Goal: Information Seeking & Learning: Learn about a topic

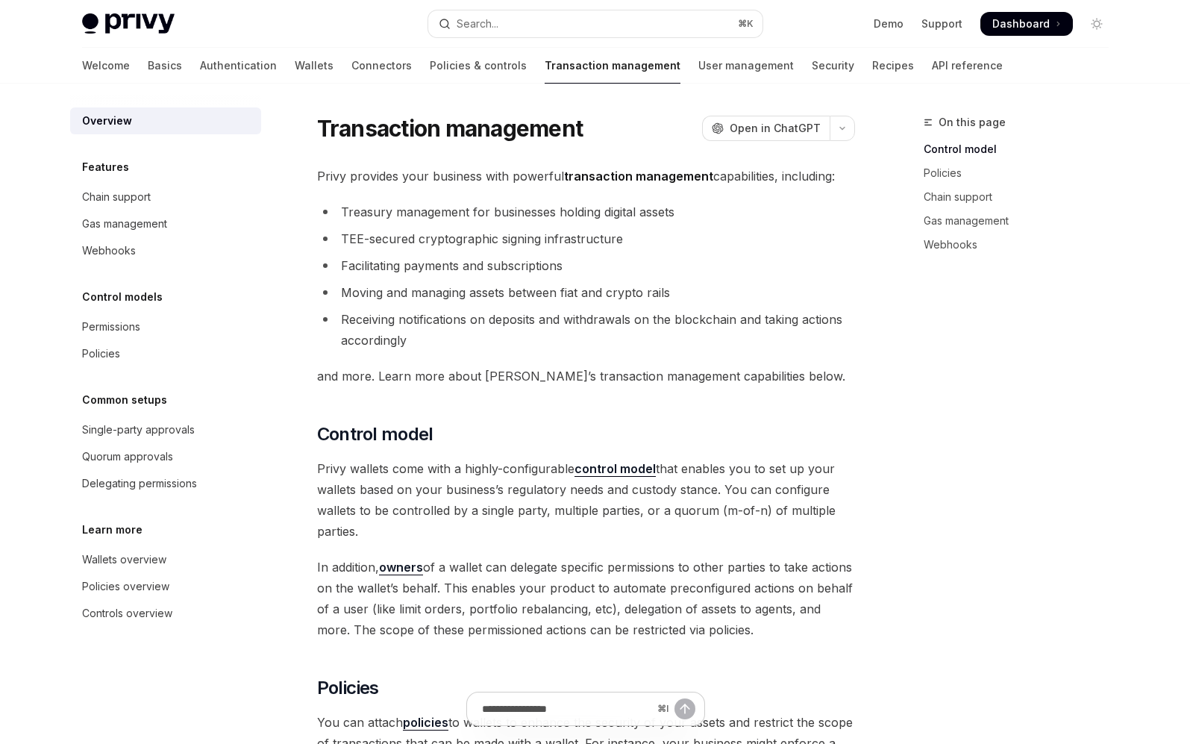
type textarea "*"
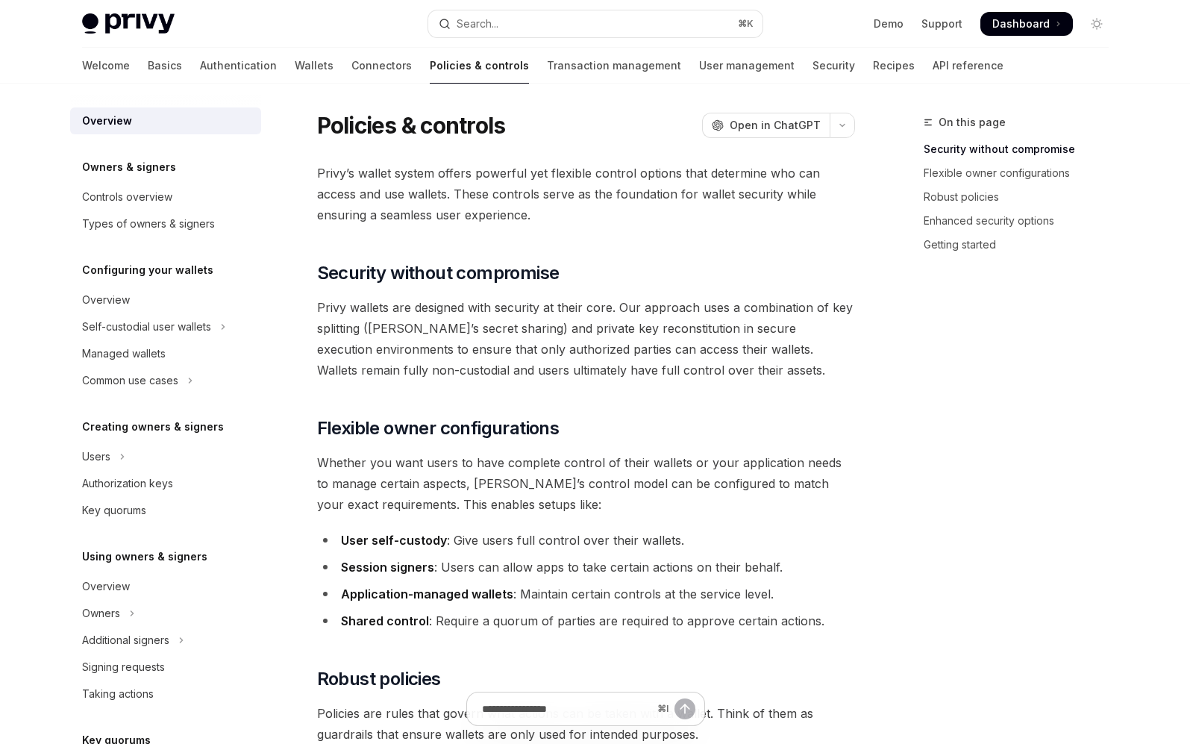
scroll to position [48, 0]
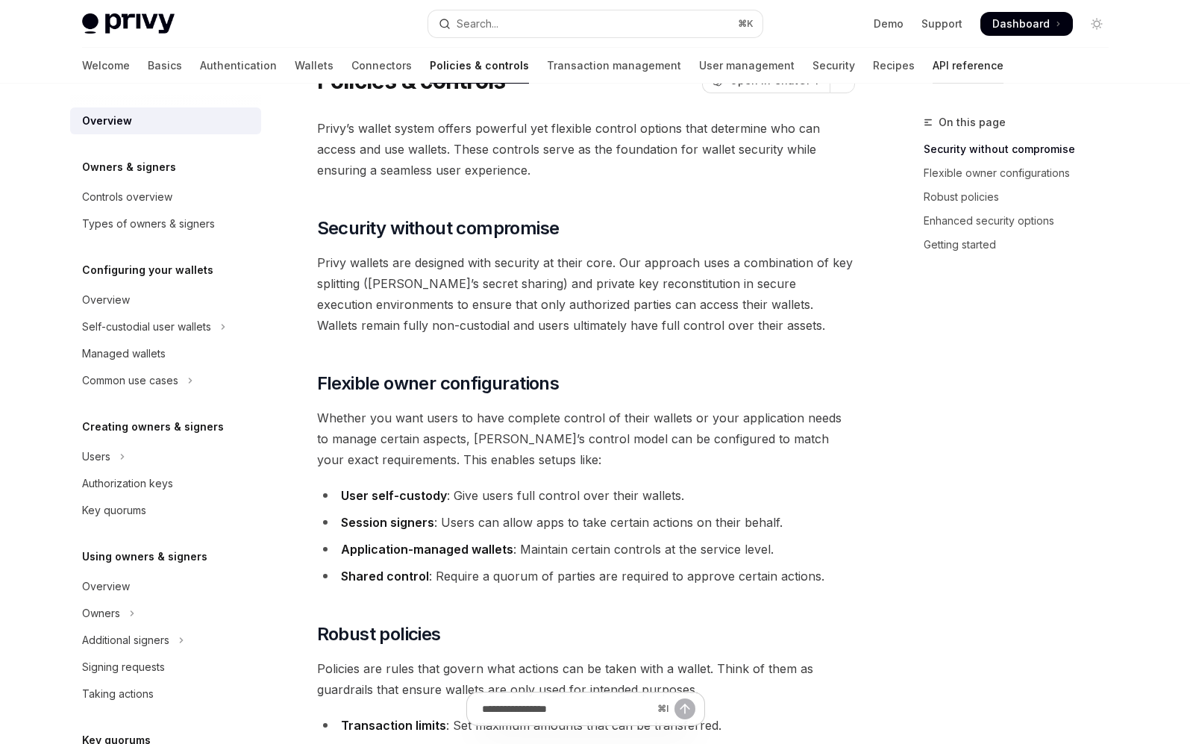
click at [933, 72] on link "API reference" at bounding box center [968, 66] width 71 height 36
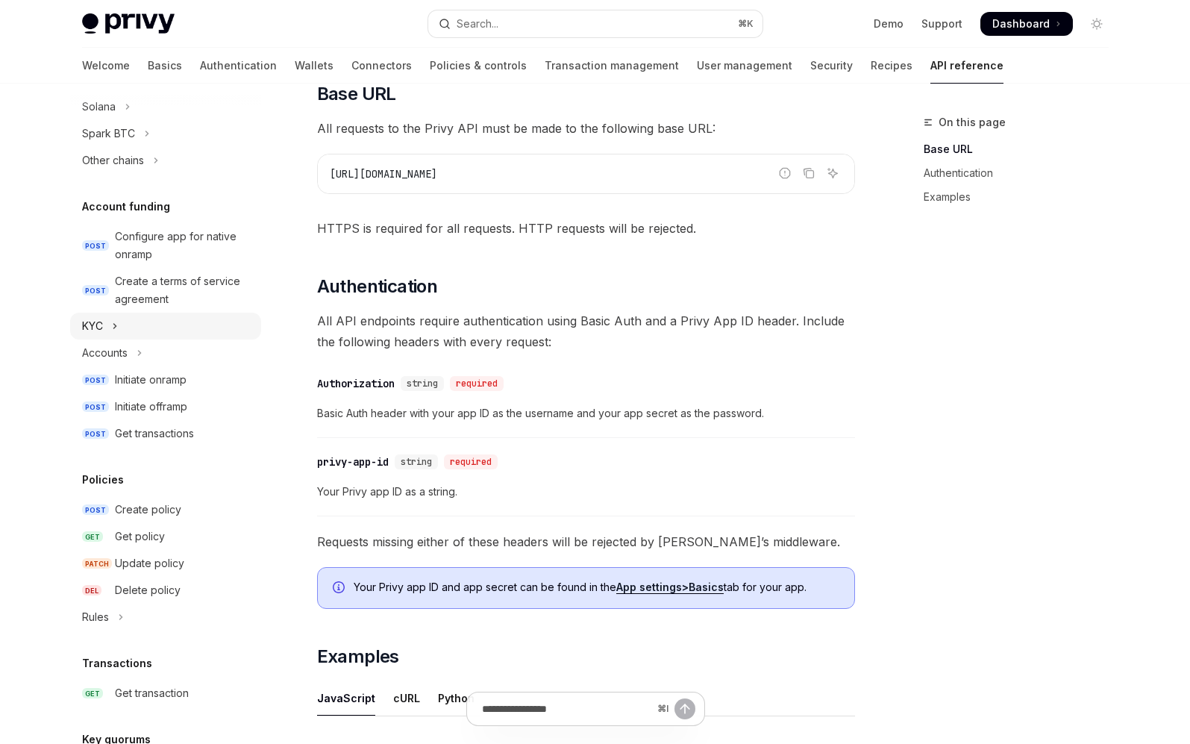
scroll to position [440, 0]
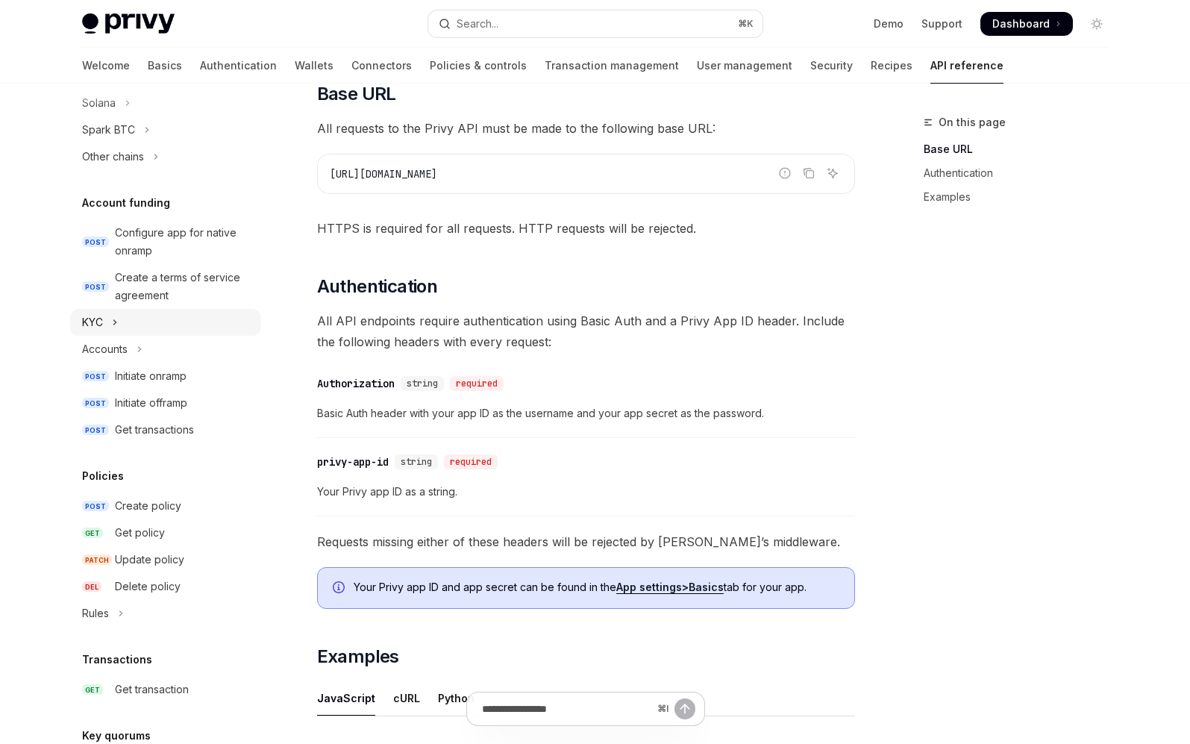
click at [104, 326] on button "KYC" at bounding box center [165, 322] width 191 height 27
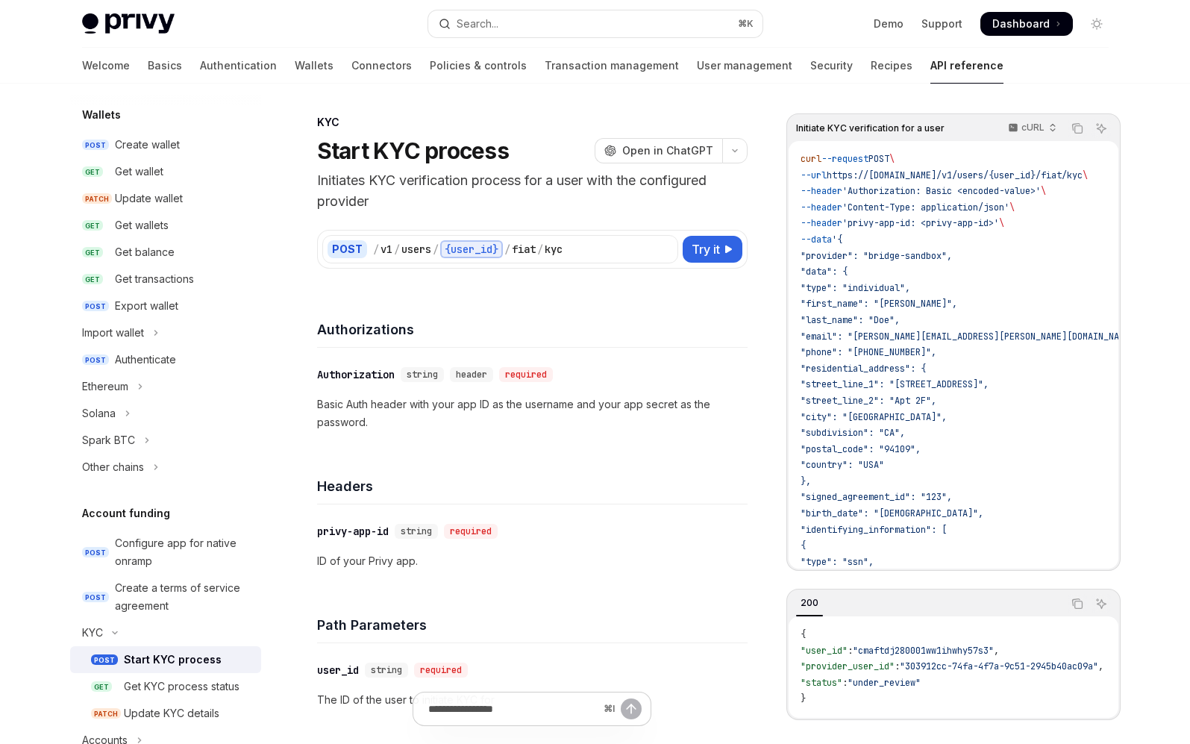
scroll to position [125, 0]
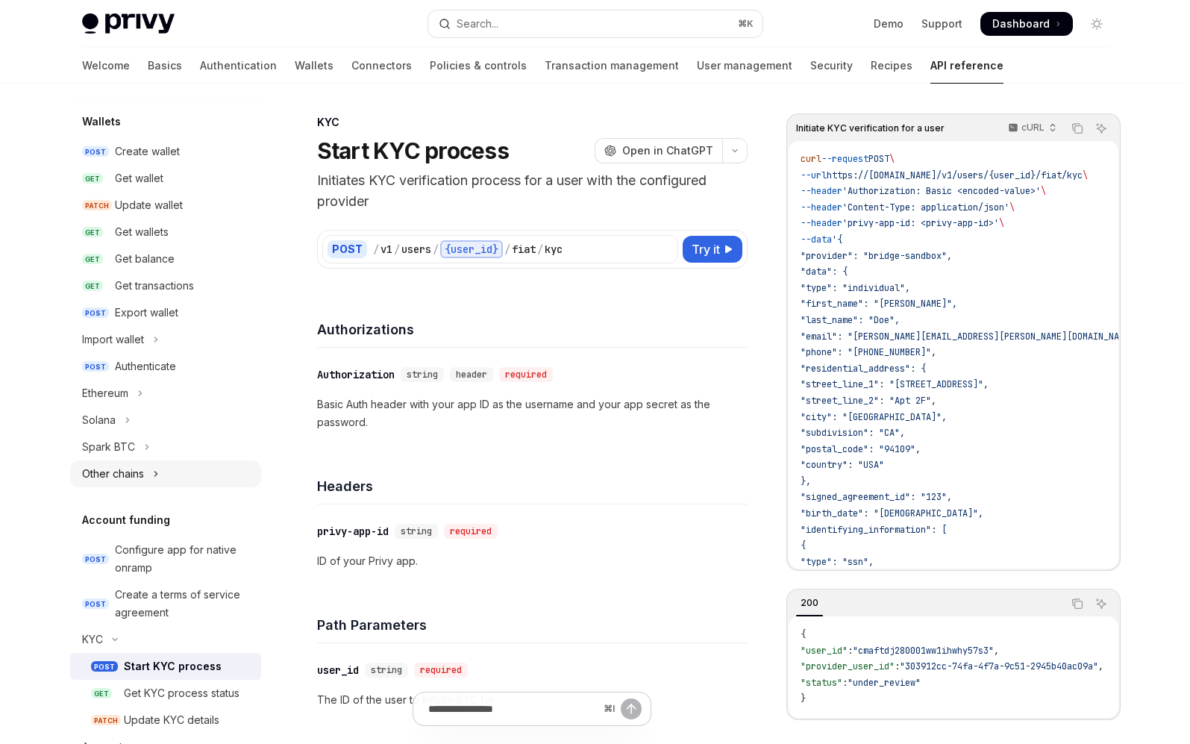
click at [146, 472] on button "Other chains" at bounding box center [165, 474] width 191 height 27
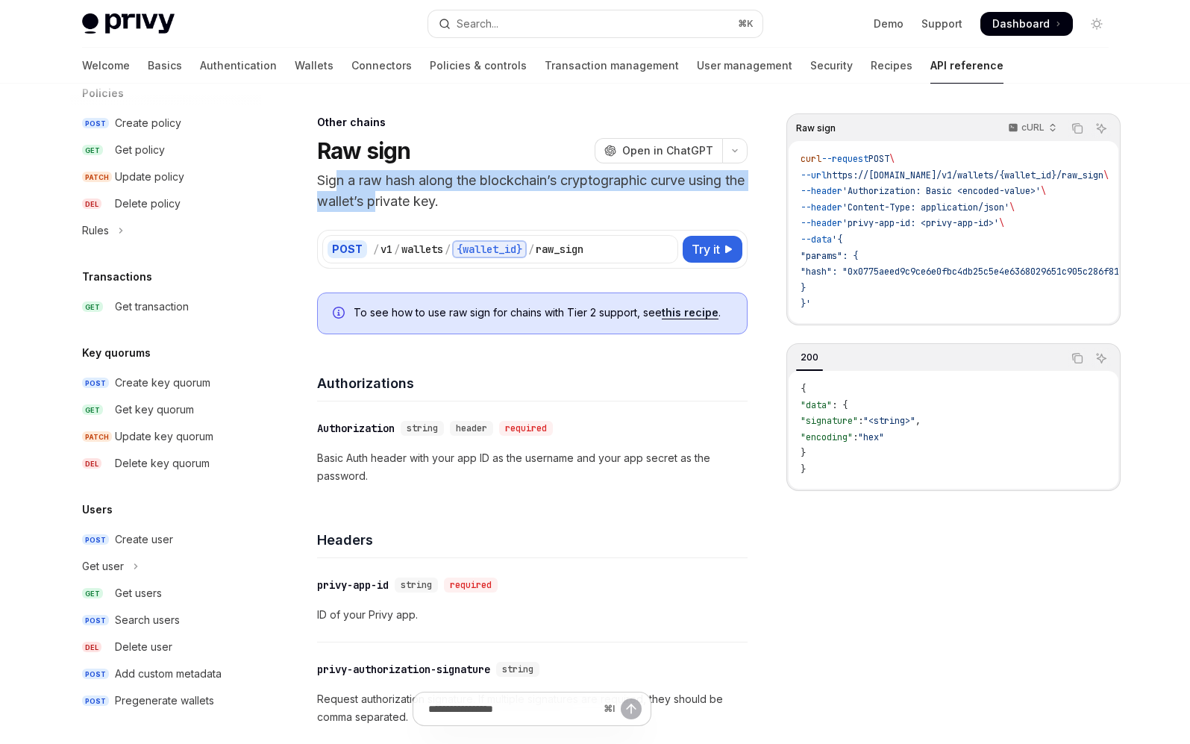
drag, startPoint x: 338, startPoint y: 181, endPoint x: 397, endPoint y: 196, distance: 60.8
click at [397, 196] on p "Sign a raw hash along the blockchain’s cryptographic curve using the wallet’s p…" at bounding box center [532, 191] width 431 height 42
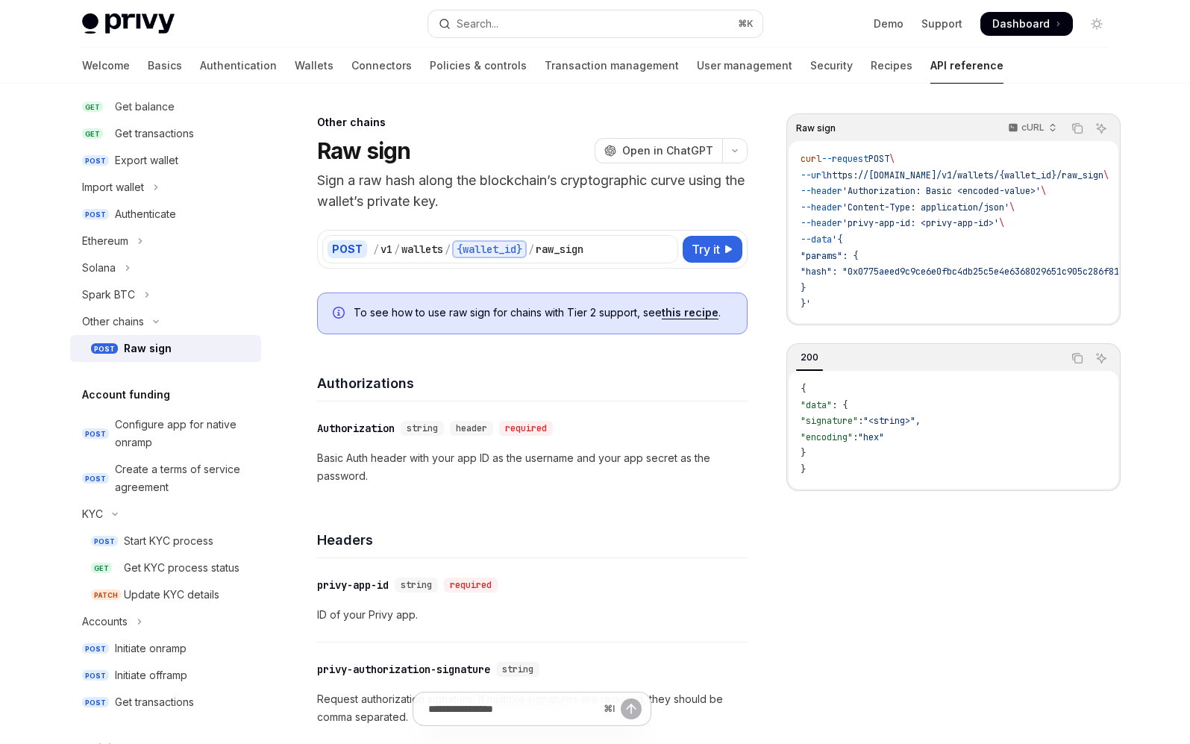
scroll to position [274, 0]
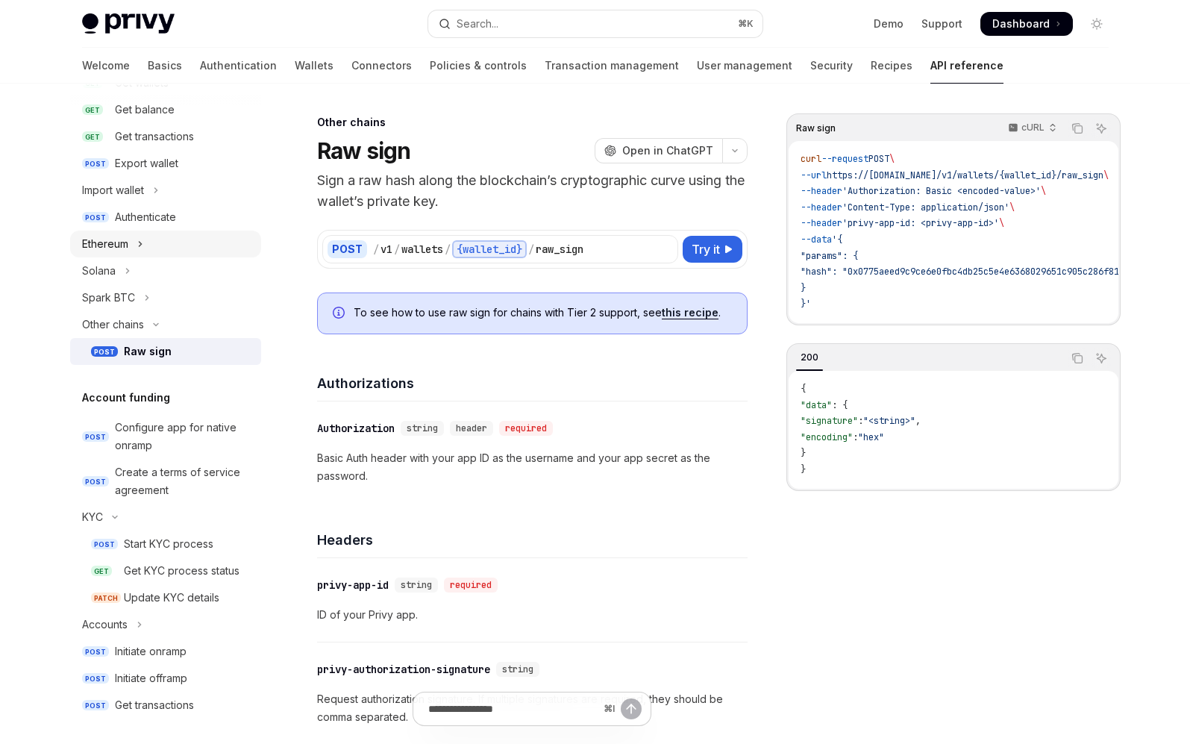
click at [132, 249] on button "Ethereum" at bounding box center [165, 244] width 191 height 27
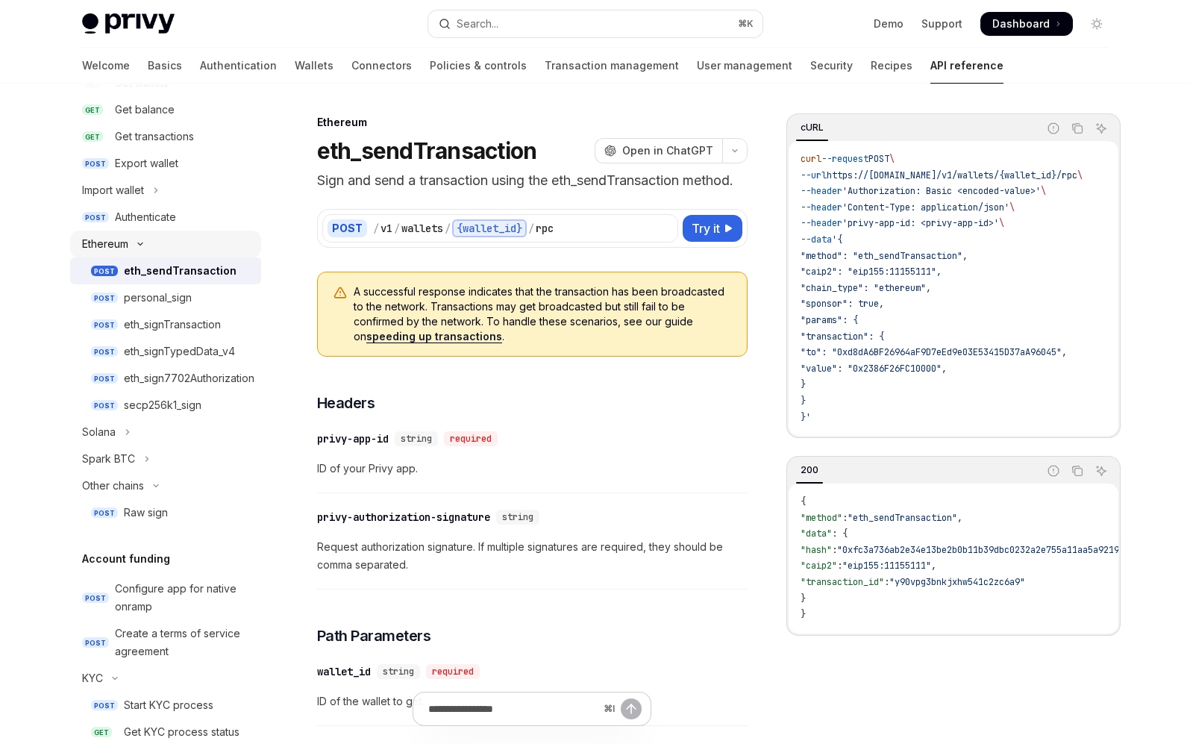
scroll to position [272, 0]
click at [165, 319] on div "eth_signTransaction" at bounding box center [172, 327] width 97 height 18
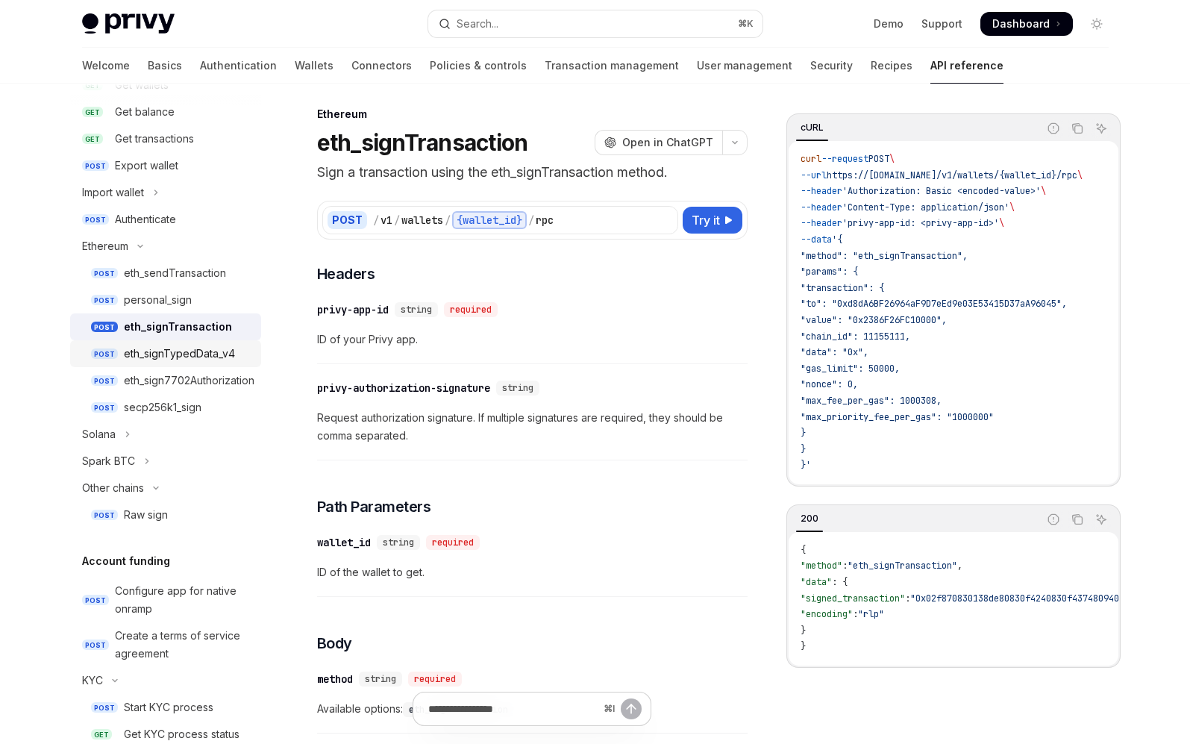
click at [177, 350] on div "eth_signTypedData_v4" at bounding box center [179, 354] width 111 height 18
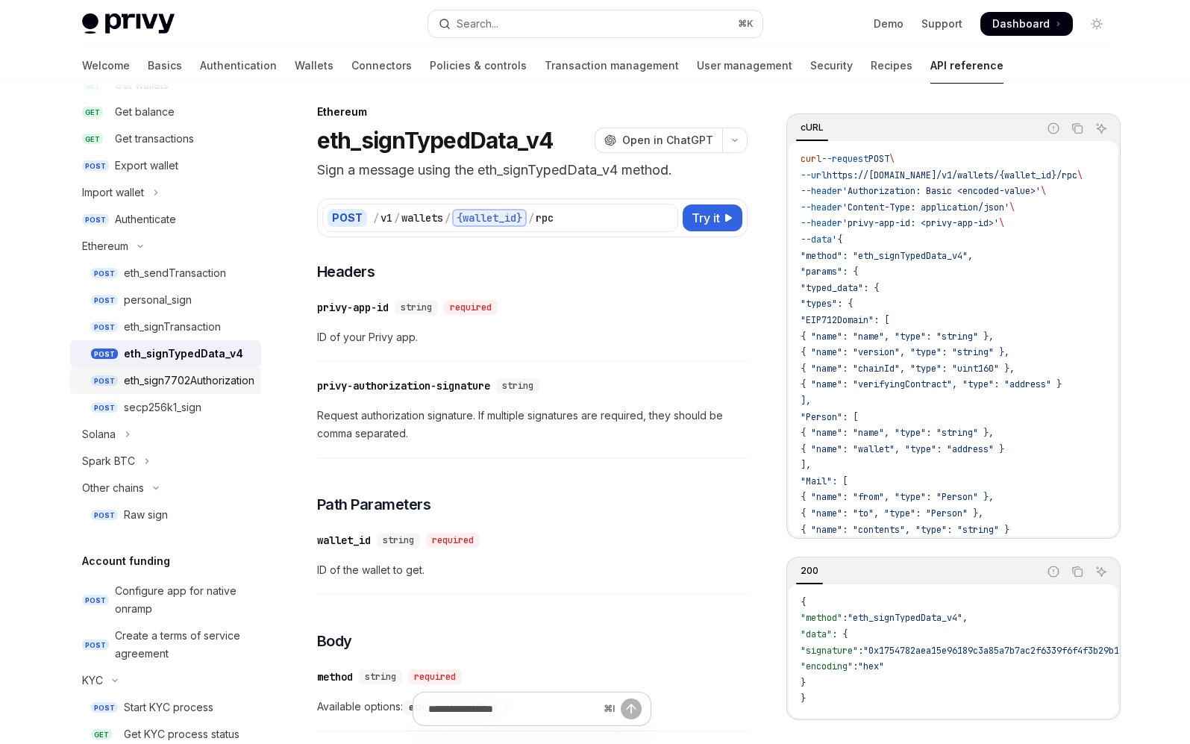
scroll to position [281, 0]
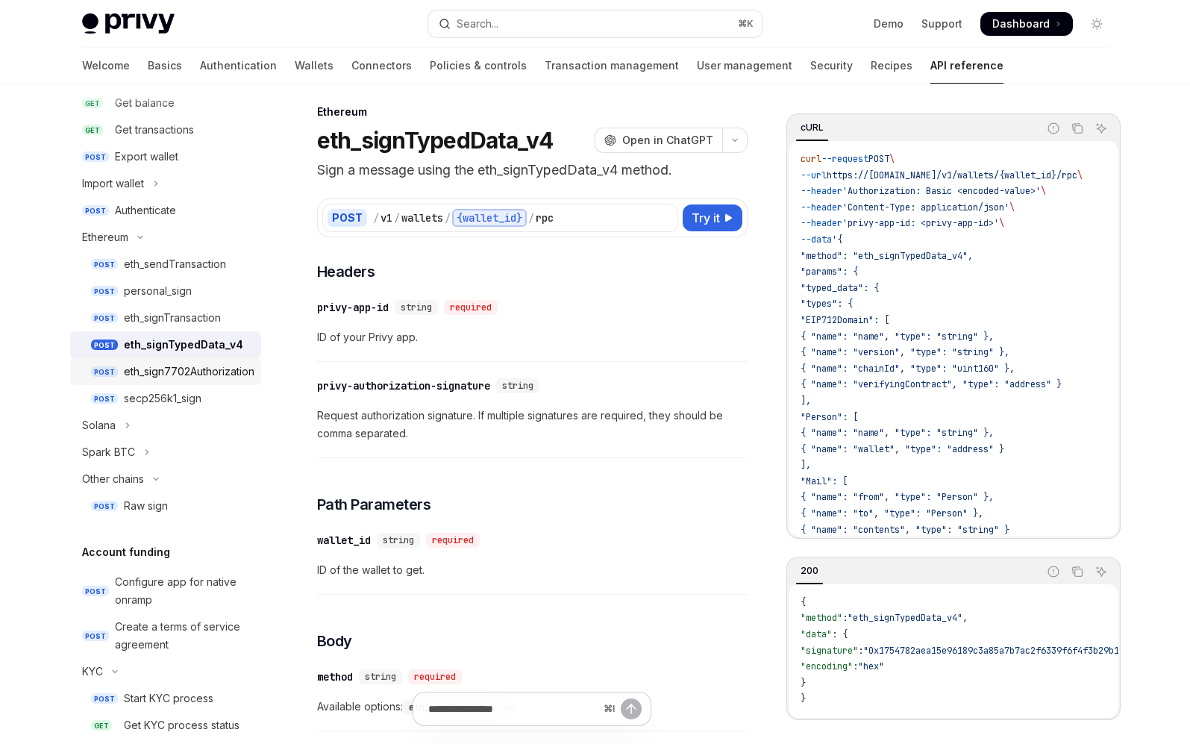
click at [193, 381] on link "POST eth_sign7702Authorization" at bounding box center [165, 371] width 191 height 27
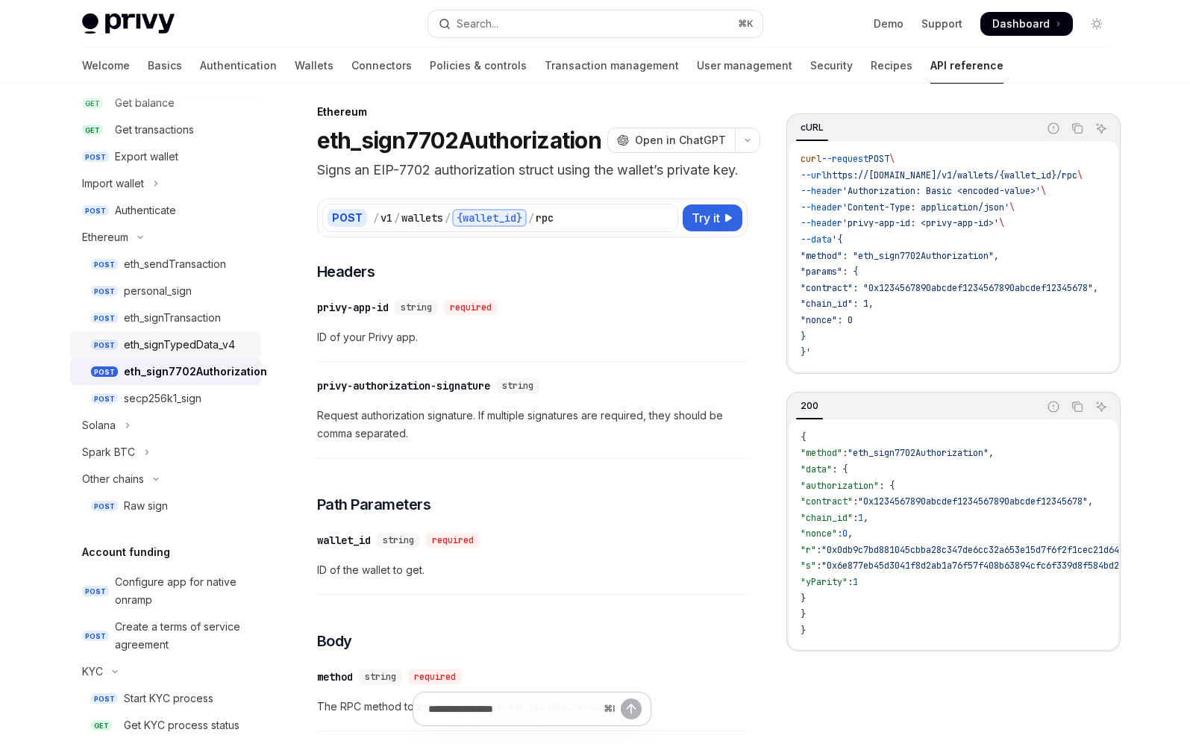
click at [186, 340] on div "eth_signTypedData_v4" at bounding box center [179, 345] width 111 height 18
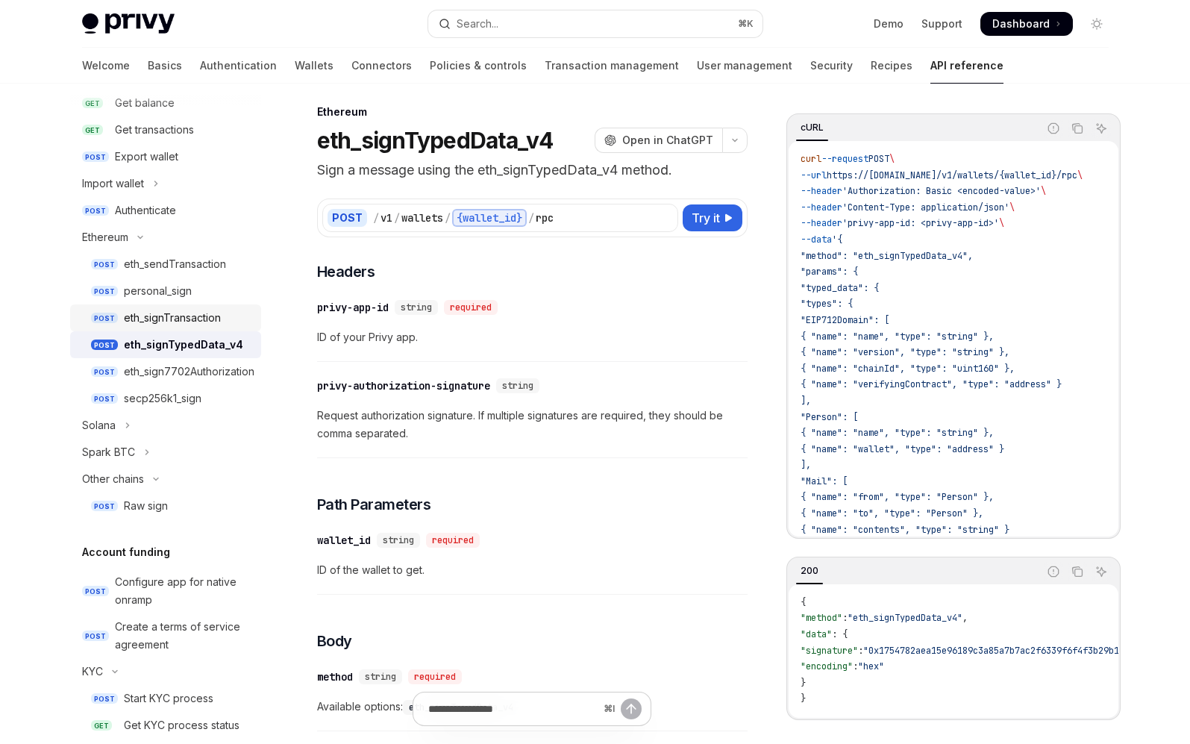
click at [164, 309] on div "eth_signTransaction" at bounding box center [172, 318] width 97 height 18
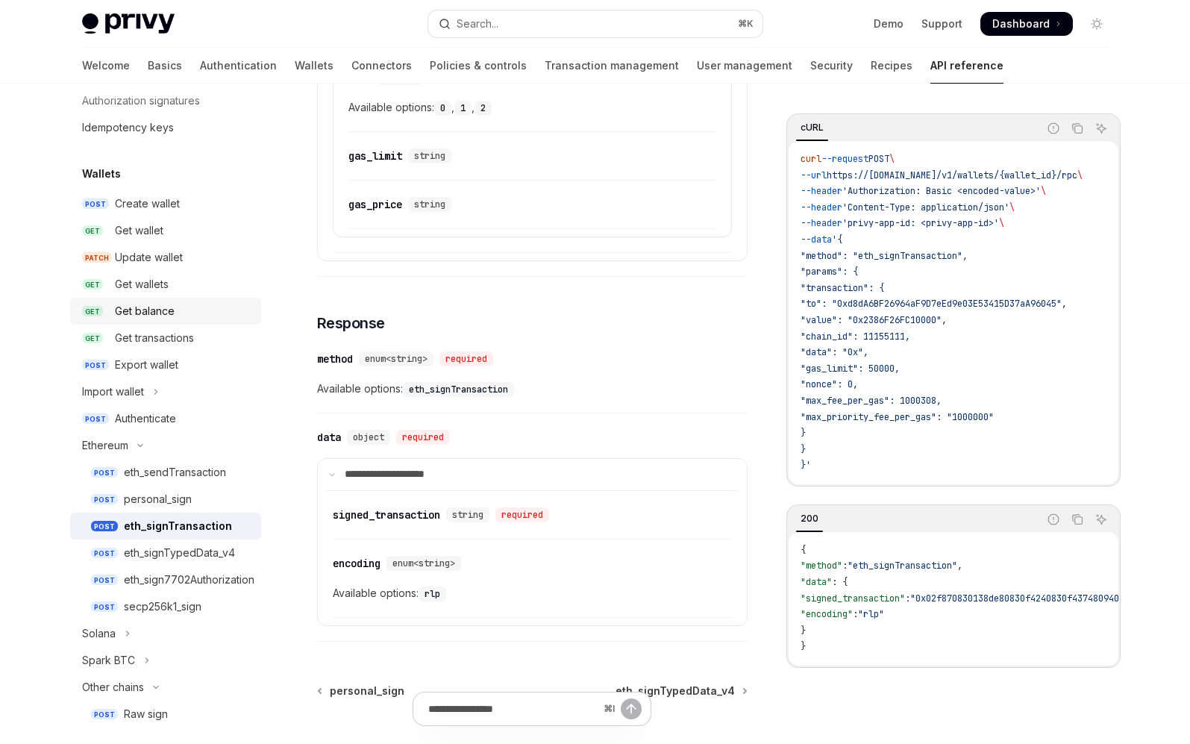
scroll to position [72, 0]
click at [179, 306] on div "Get balance" at bounding box center [183, 312] width 137 height 18
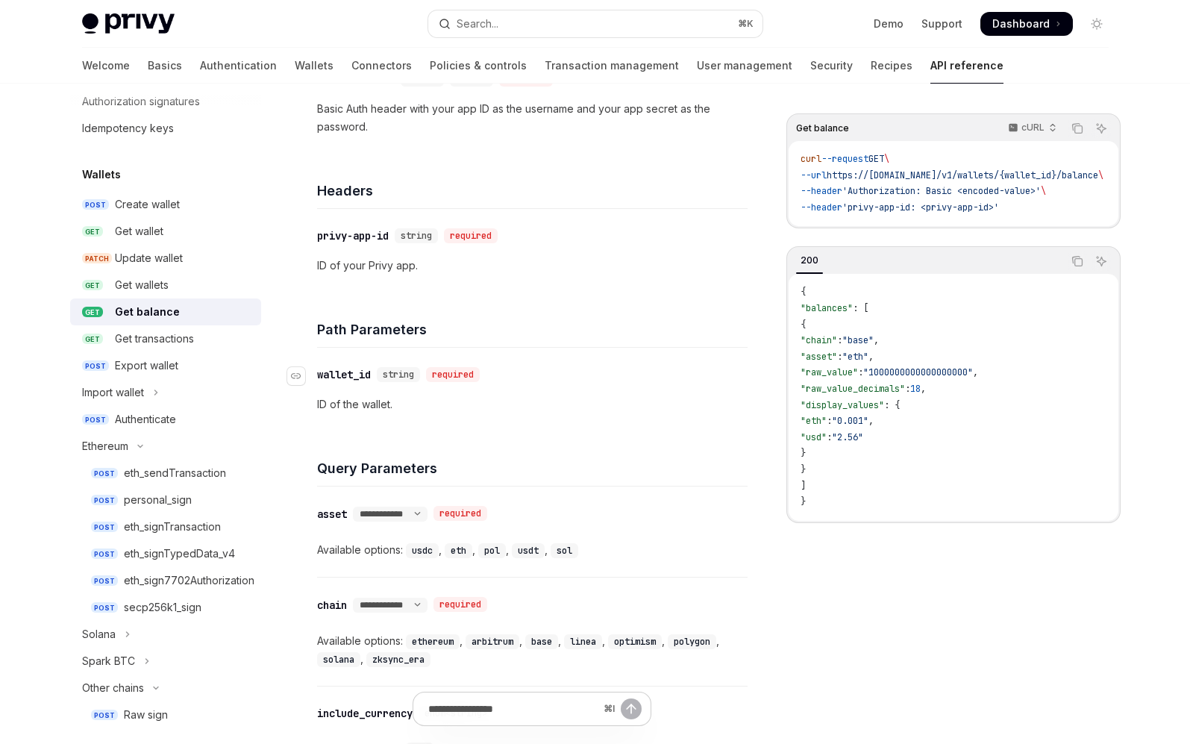
scroll to position [275, 0]
click at [545, 69] on link "Transaction management" at bounding box center [612, 66] width 134 height 36
type textarea "*"
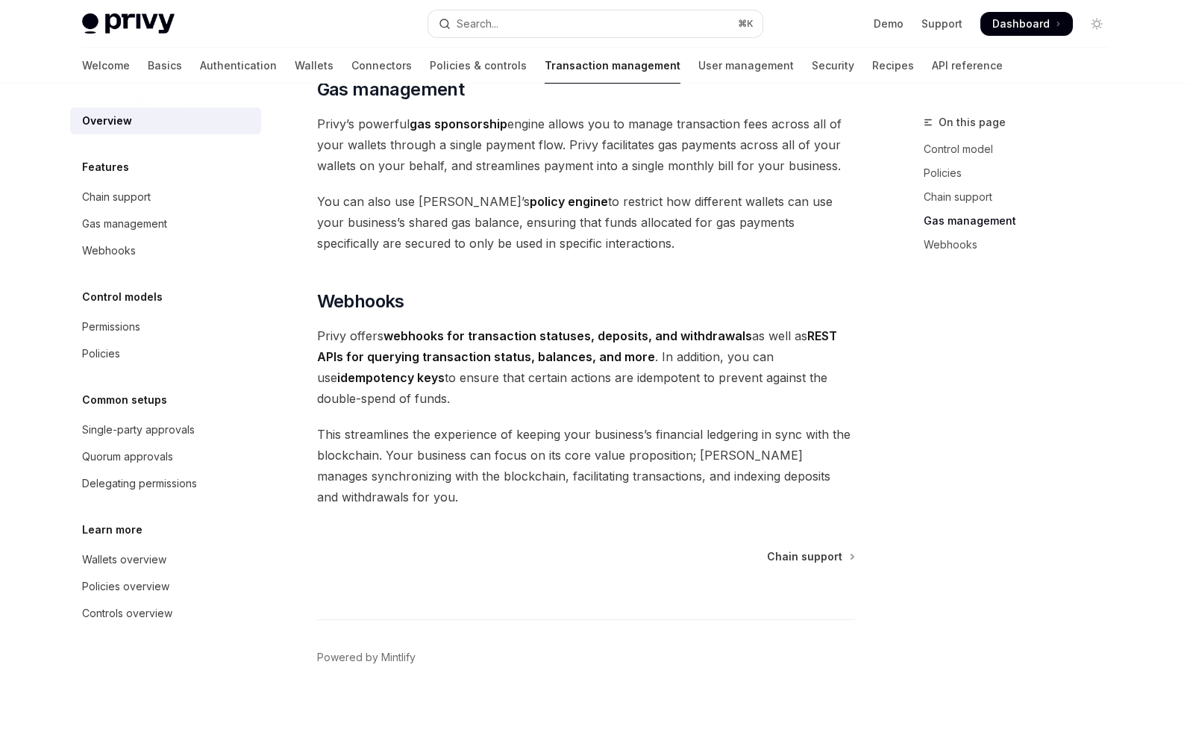
scroll to position [1290, 0]
